Goal: Find specific page/section: Find specific page/section

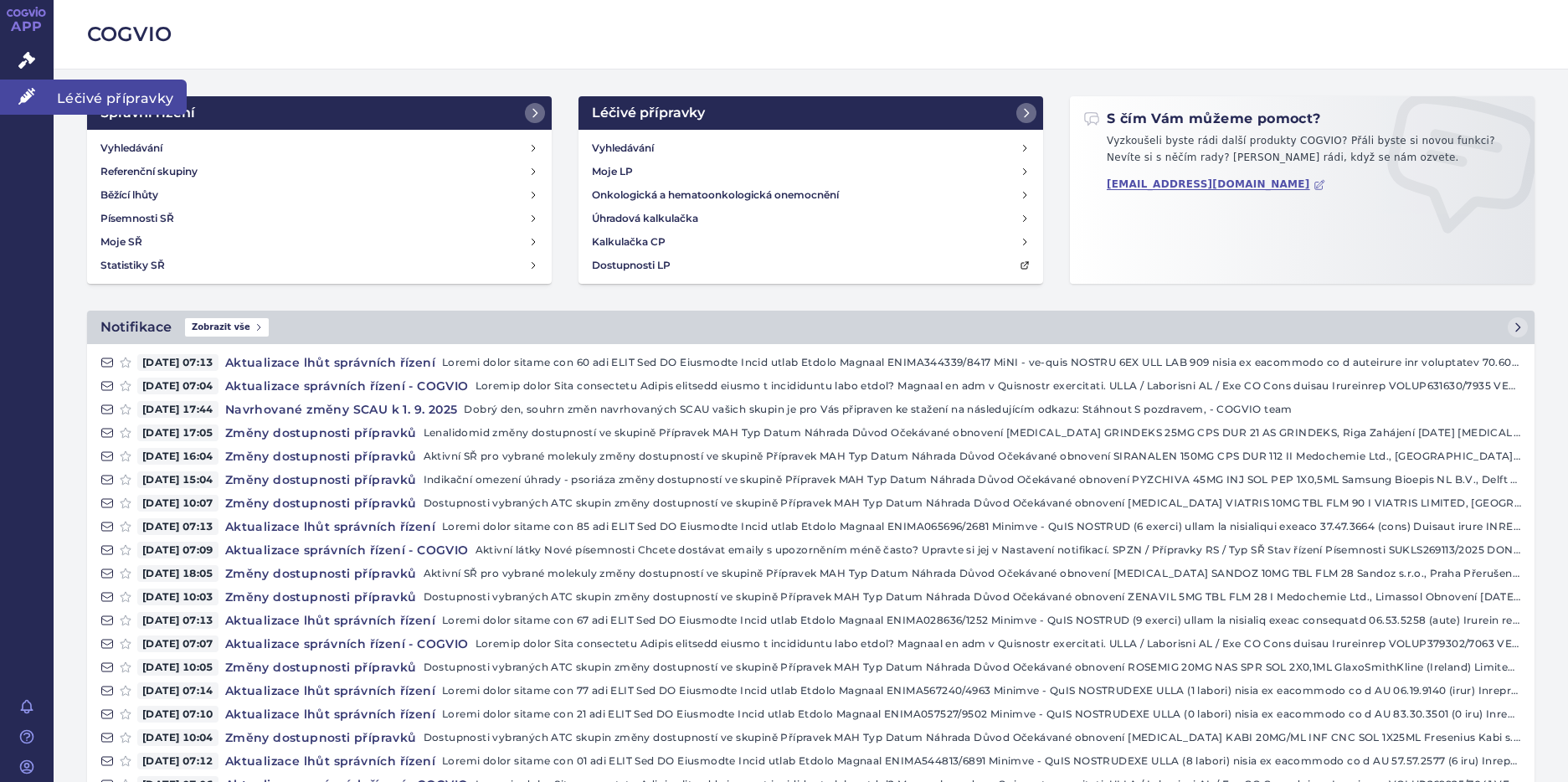
click at [97, 93] on span "Léčivé přípravky" at bounding box center [120, 97] width 133 height 35
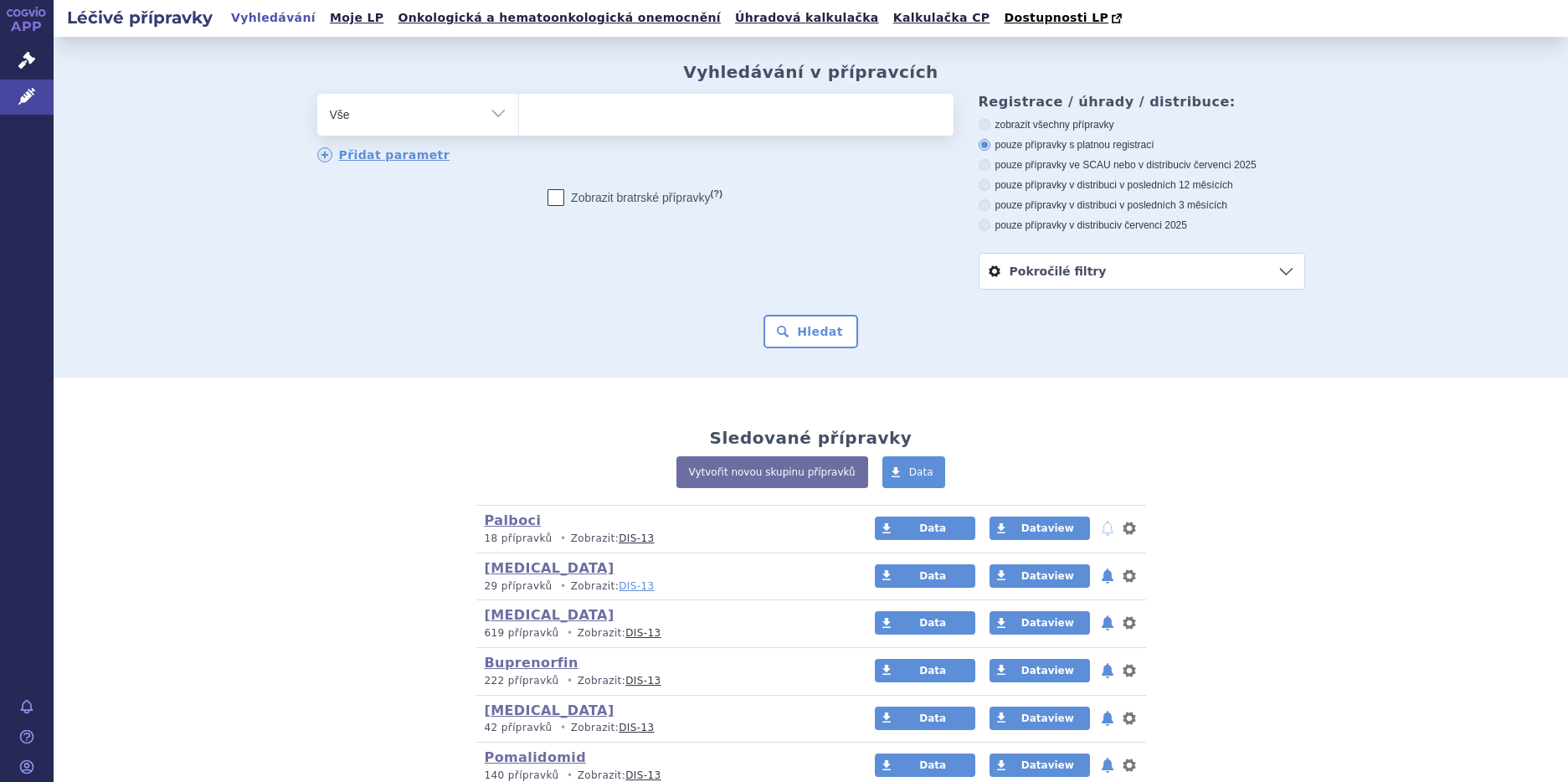
click at [618, 580] on link "DIS-13" at bounding box center [636, 586] width 35 height 12
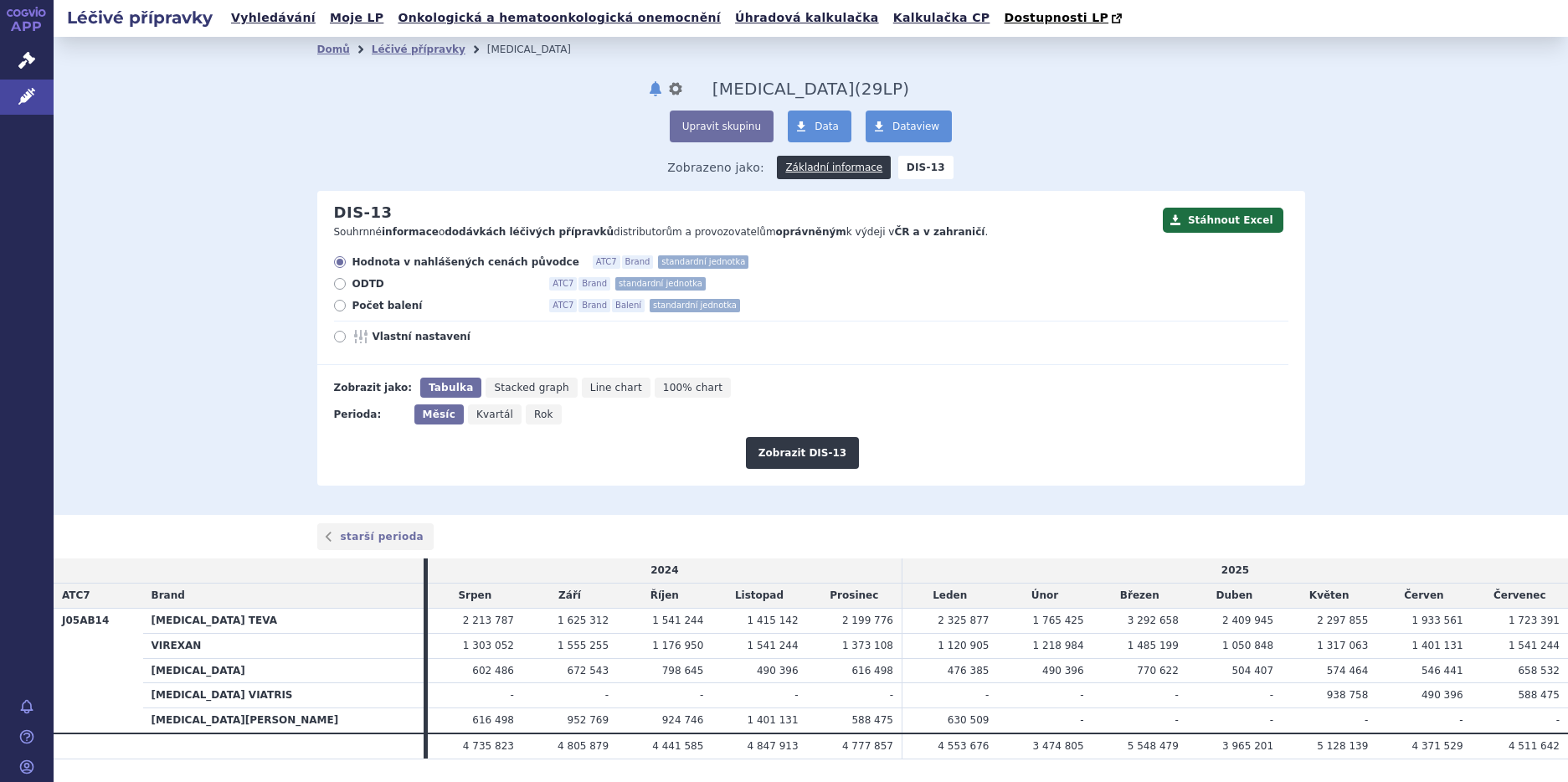
click at [334, 308] on icon at bounding box center [340, 306] width 12 height 12
click at [335, 308] on input "Počet balení ATC7 Brand Balení standardní jednotka" at bounding box center [340, 307] width 11 height 11
radio input "true"
click at [802, 454] on button "Zobrazit DIS-13" at bounding box center [803, 453] width 113 height 32
